Goal: Check status: Check status

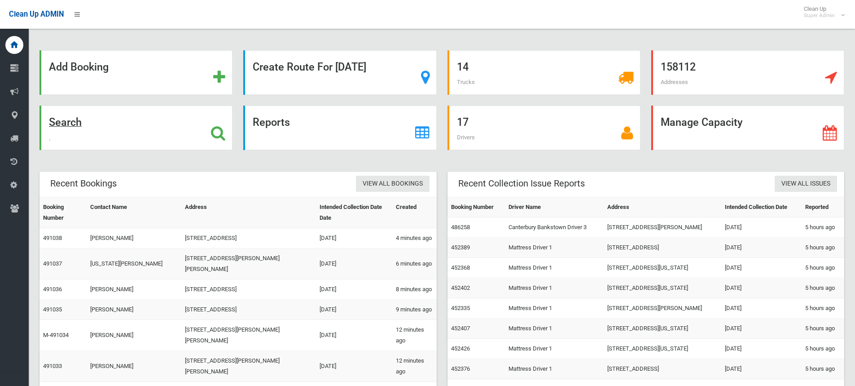
click at [222, 137] on icon at bounding box center [218, 132] width 14 height 15
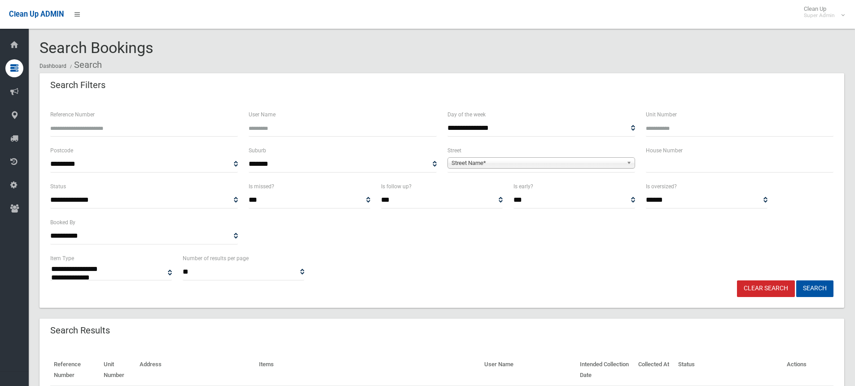
select select
click at [131, 129] on input "Reference Number" at bounding box center [144, 128] width 188 height 17
type input "******"
click at [797, 280] on button "Search" at bounding box center [815, 288] width 37 height 17
select select
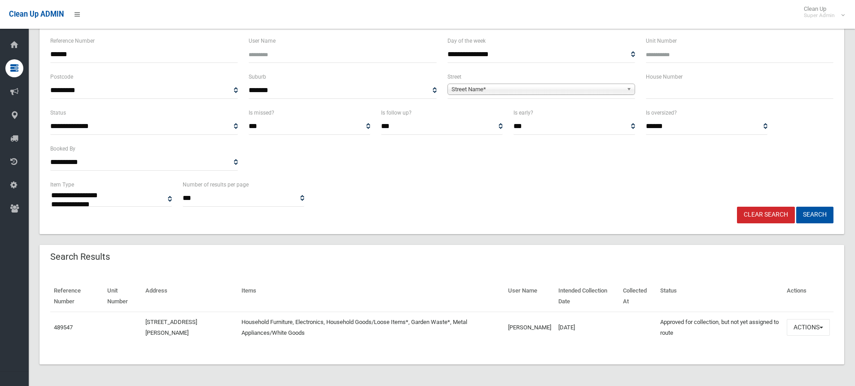
scroll to position [74, 0]
click at [814, 325] on button "Actions" at bounding box center [808, 327] width 43 height 17
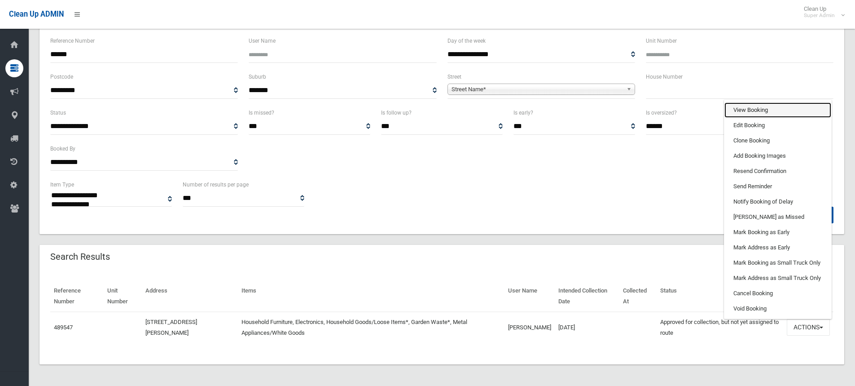
click at [754, 112] on link "View Booking" at bounding box center [778, 109] width 107 height 15
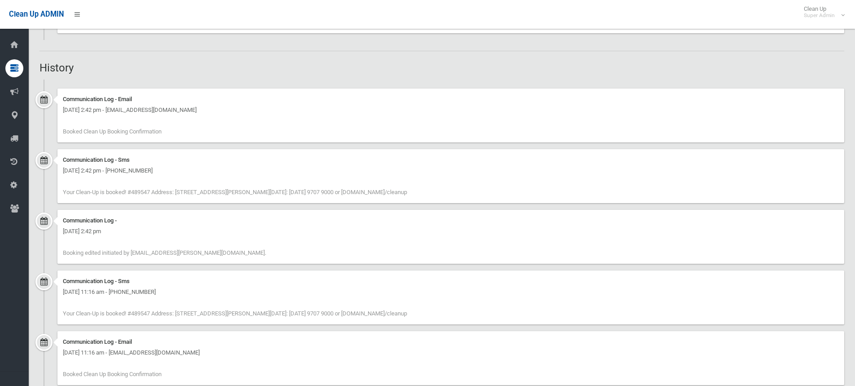
scroll to position [669, 0]
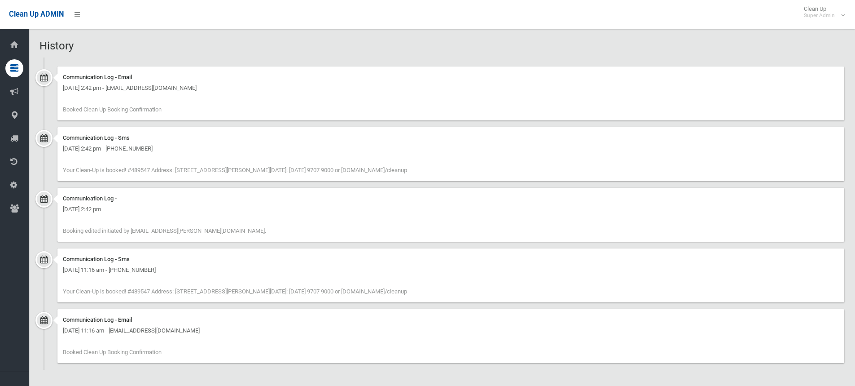
drag, startPoint x: 453, startPoint y: 171, endPoint x: 338, endPoint y: 169, distance: 115.0
click at [338, 169] on div "Communication Log - Sms Tuesday 7th October 2025 - 2:42 pm - +61421414219 Your …" at bounding box center [450, 154] width 787 height 54
click at [446, 173] on div "Communication Log - Sms Tuesday 7th October 2025 - 2:42 pm - +61421414219 Your …" at bounding box center [450, 154] width 787 height 54
drag, startPoint x: 442, startPoint y: 170, endPoint x: 339, endPoint y: 169, distance: 102.8
click at [339, 169] on div "Communication Log - Sms Tuesday 7th October 2025 - 2:42 pm - +61421414219 Your …" at bounding box center [450, 154] width 787 height 54
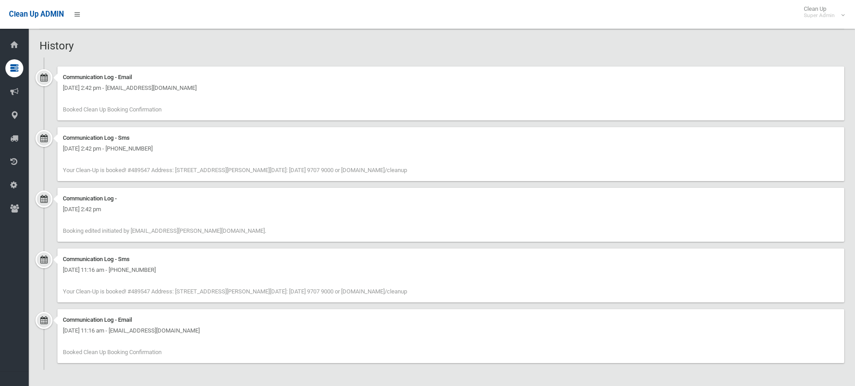
click at [442, 169] on div "Communication Log - Sms Tuesday 7th October 2025 - 2:42 pm - +61421414219 Your …" at bounding box center [450, 154] width 787 height 54
drag, startPoint x: 339, startPoint y: 169, endPoint x: 454, endPoint y: 170, distance: 114.5
click at [454, 170] on div "Communication Log - Sms Tuesday 7th October 2025 - 2:42 pm - +61421414219 Your …" at bounding box center [450, 154] width 787 height 54
click at [407, 169] on span "Your Clean-Up is booked! #489547 Address: 57 Prairie Vale Road, MOUNT LEWIS NSW…" at bounding box center [235, 170] width 344 height 7
drag, startPoint x: 442, startPoint y: 168, endPoint x: 339, endPoint y: 171, distance: 102.9
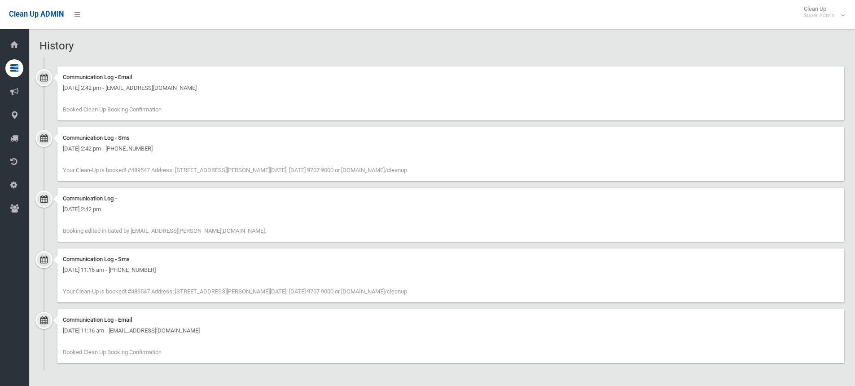
click at [339, 171] on div "Communication Log - Sms Tuesday 7th October 2025 - 2:42 pm - +61421414219 Your …" at bounding box center [450, 154] width 787 height 54
click at [441, 169] on div "Communication Log - Sms Tuesday 7th October 2025 - 2:42 pm - +61421414219 Your …" at bounding box center [450, 154] width 787 height 54
drag, startPoint x: 339, startPoint y: 168, endPoint x: 447, endPoint y: 170, distance: 107.8
click at [447, 170] on div "Communication Log - Sms Tuesday 7th October 2025 - 2:42 pm - +61421414219 Your …" at bounding box center [450, 154] width 787 height 54
click at [442, 169] on div "Communication Log - Sms Tuesday 7th October 2025 - 2:42 pm - +61421414219 Your …" at bounding box center [450, 154] width 787 height 54
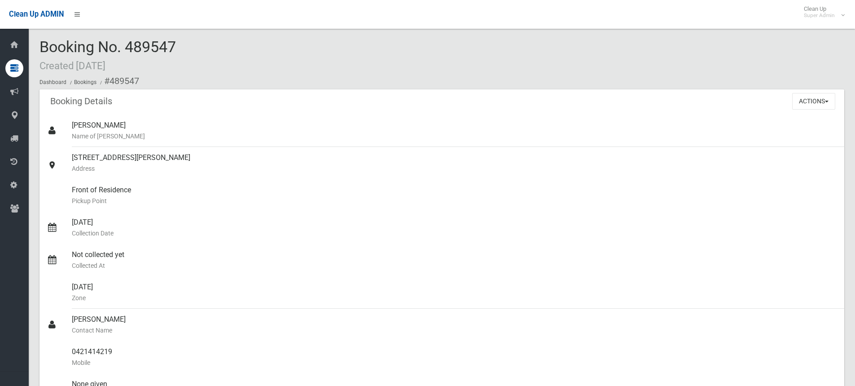
scroll to position [0, 0]
click at [182, 46] on div "Booking No. 489547 Created 01/10/2025 Dashboard Bookings #489547" at bounding box center [442, 65] width 805 height 51
